Goal: Obtain resource: Download file/media

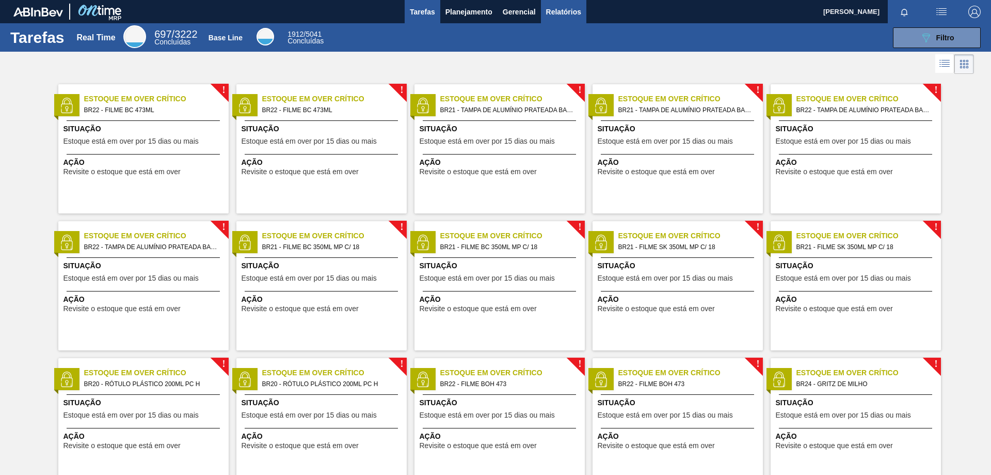
click at [575, 9] on span "Relatórios" at bounding box center [563, 12] width 35 height 12
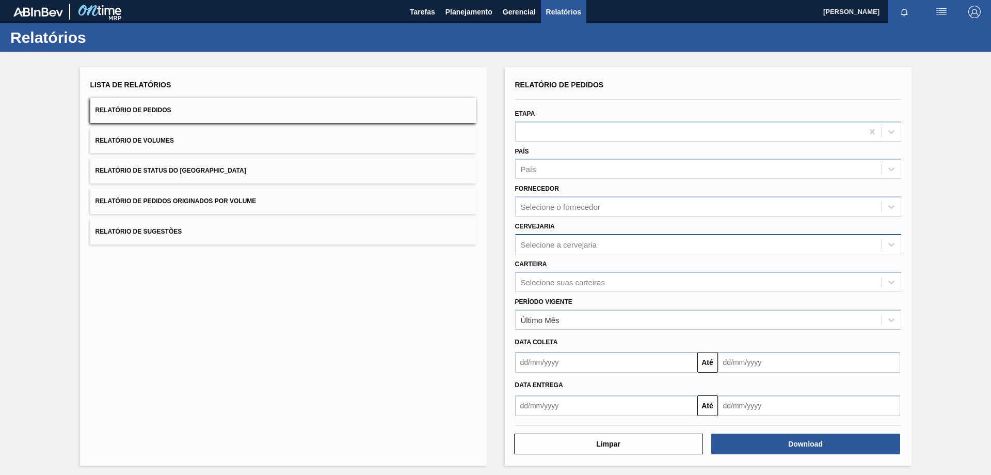
click at [578, 247] on div "Selecione a cervejaria" at bounding box center [559, 244] width 76 height 9
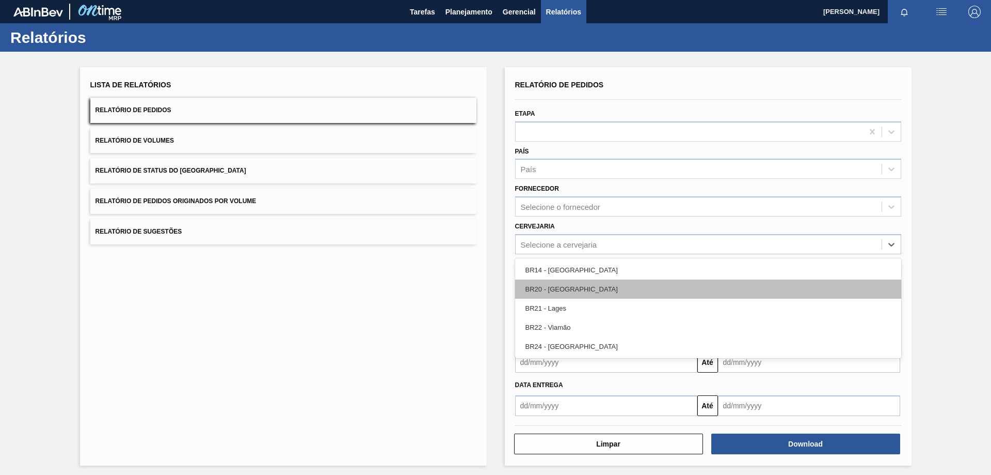
click at [586, 290] on div "BR20 - [GEOGRAPHIC_DATA]" at bounding box center [708, 288] width 386 height 19
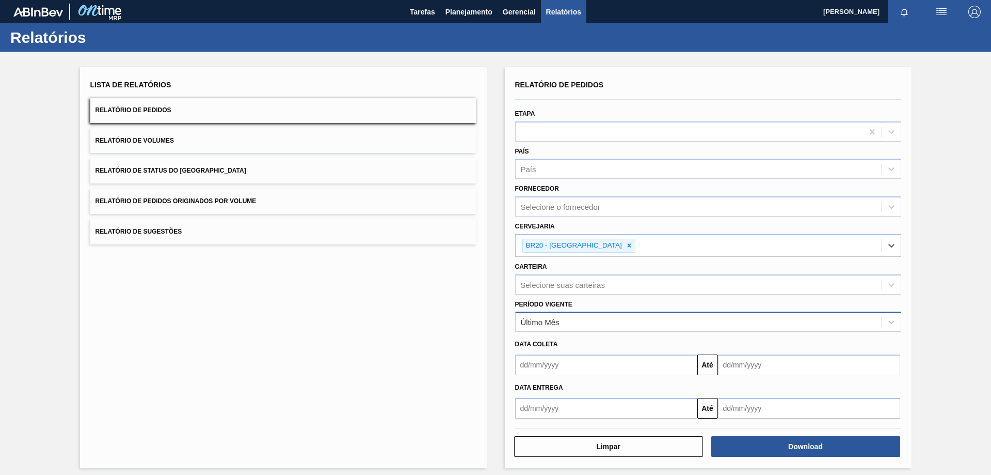
click at [575, 326] on div "Último Mês" at bounding box center [699, 321] width 366 height 15
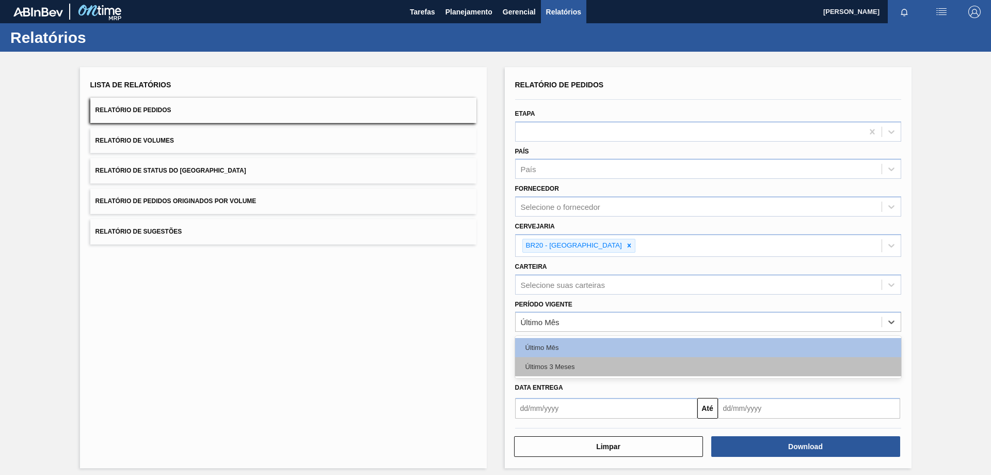
click at [578, 365] on div "Últimos 3 Meses" at bounding box center [708, 366] width 386 height 19
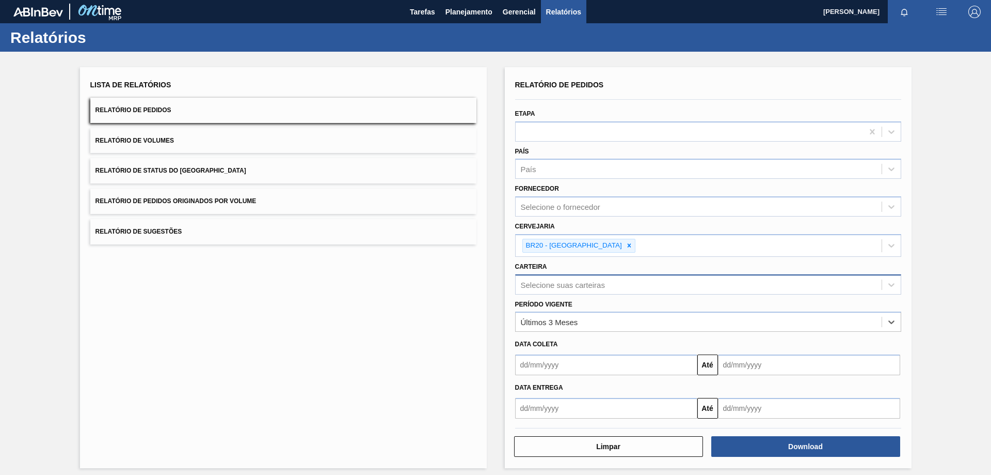
click at [597, 286] on div "Selecione suas carteiras" at bounding box center [563, 284] width 84 height 9
drag, startPoint x: 942, startPoint y: 270, endPoint x: 692, endPoint y: 209, distance: 257.4
click at [941, 270] on div "Lista de Relatórios Relatório de Pedidos Relatório de Volumes Relatório de Stat…" at bounding box center [495, 266] width 991 height 429
click at [685, 139] on div at bounding box center [708, 131] width 386 height 20
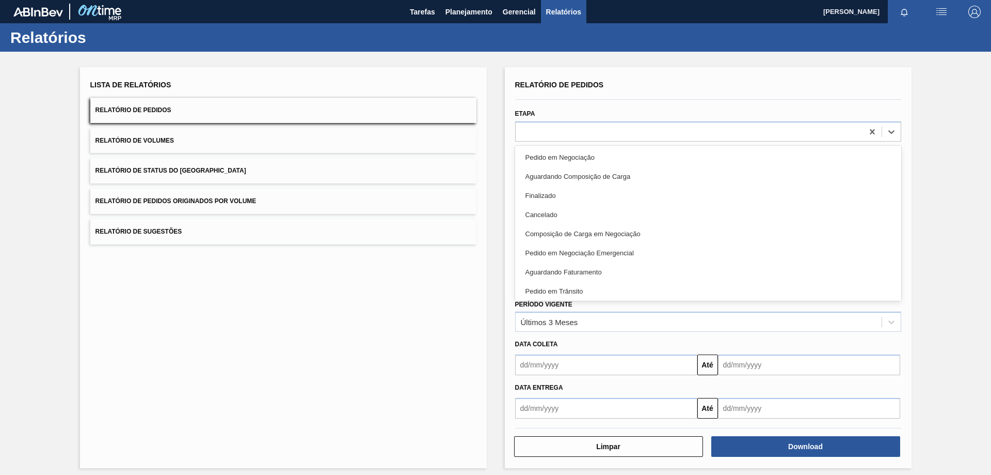
click at [941, 188] on div "Lista de Relatórios Relatório de Pedidos Relatório de Volumes Relatório de Stat…" at bounding box center [495, 266] width 991 height 429
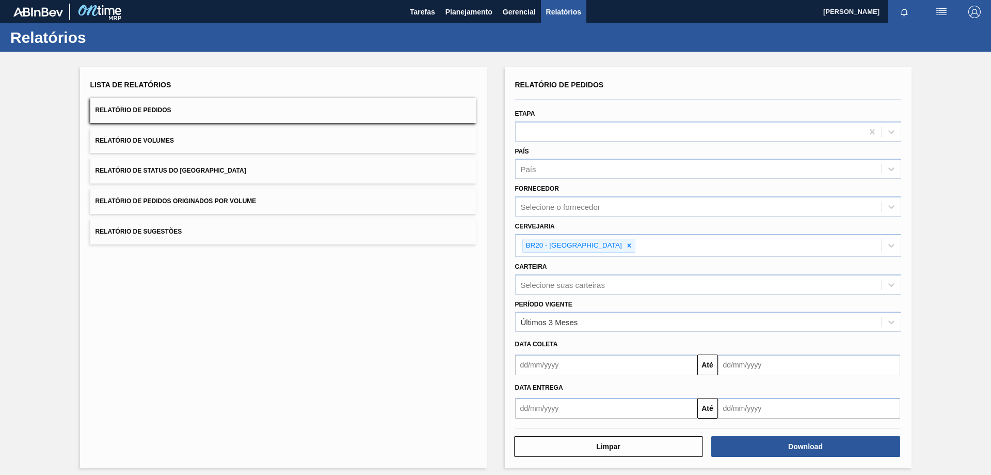
scroll to position [6, 0]
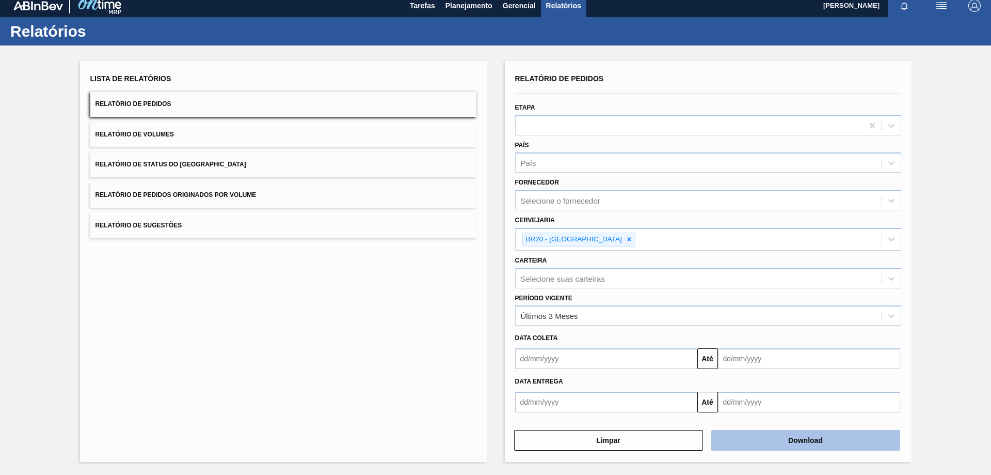
click at [798, 443] on button "Download" at bounding box center [806, 440] width 189 height 21
